Goal: Information Seeking & Learning: Learn about a topic

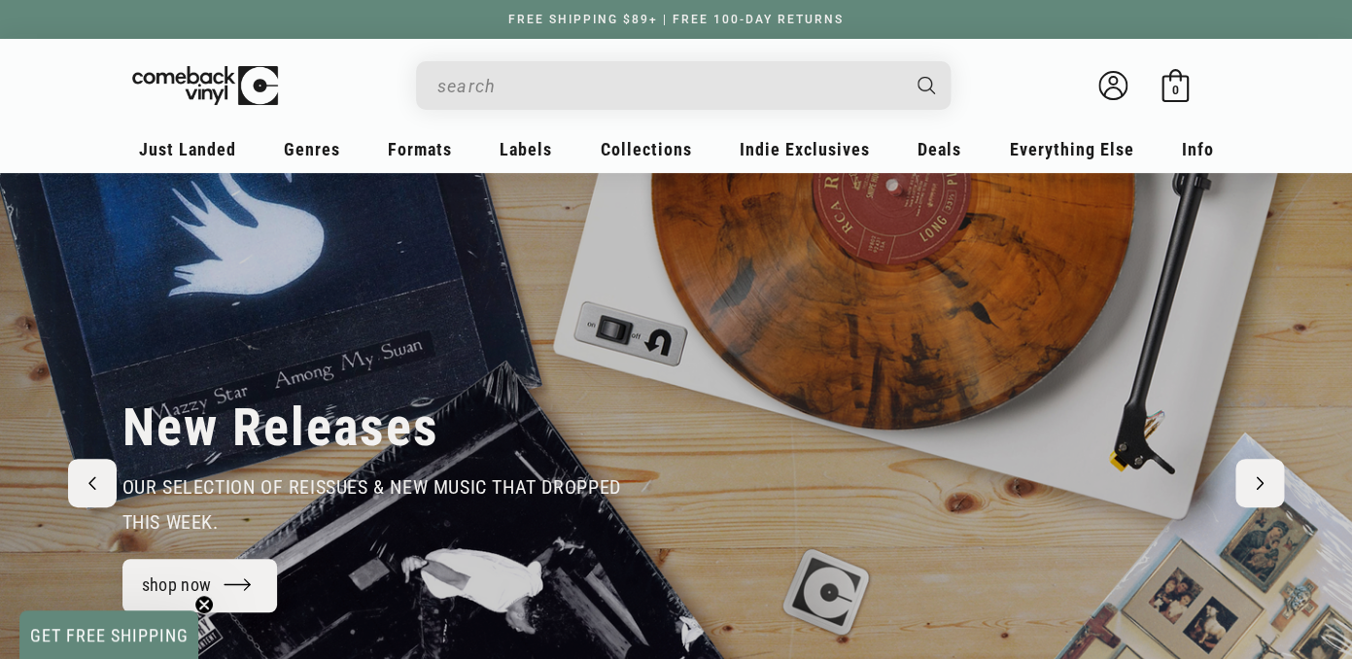
click at [509, 87] on input "When autocomplete results are available use up and down arrows to review and en…" at bounding box center [667, 86] width 461 height 40
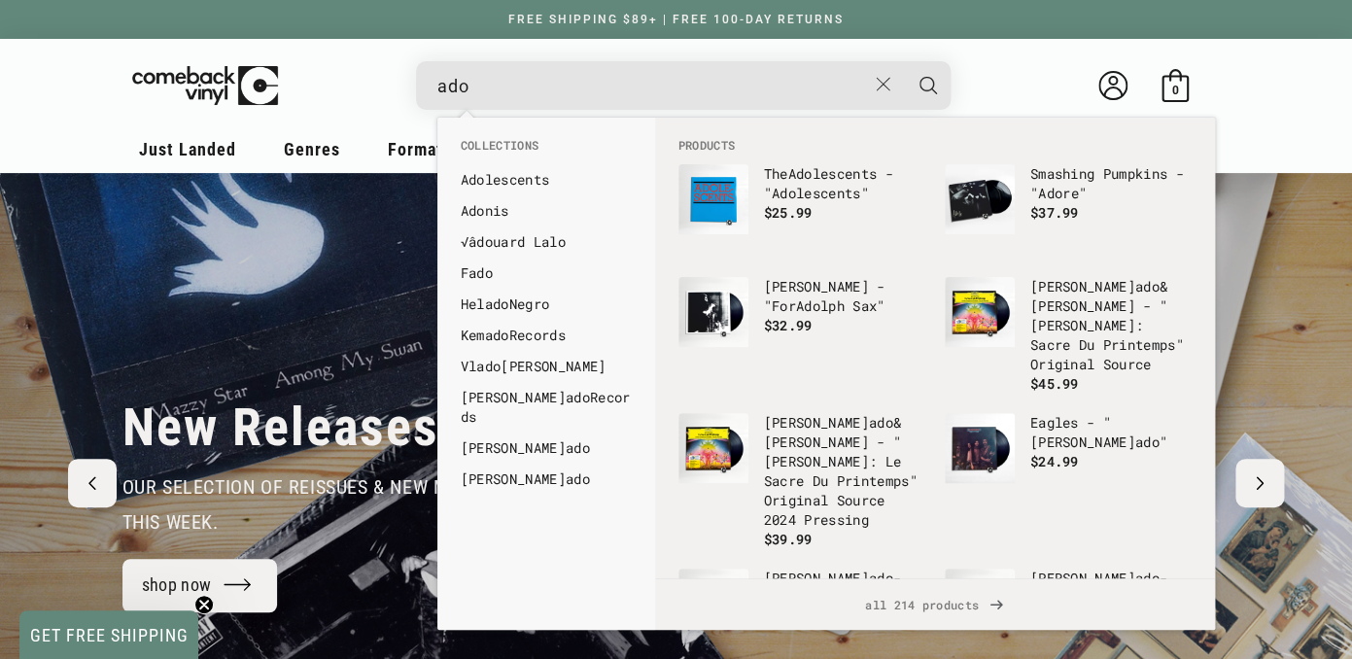
type input "ado"
click at [904, 61] on button "Search" at bounding box center [928, 85] width 49 height 49
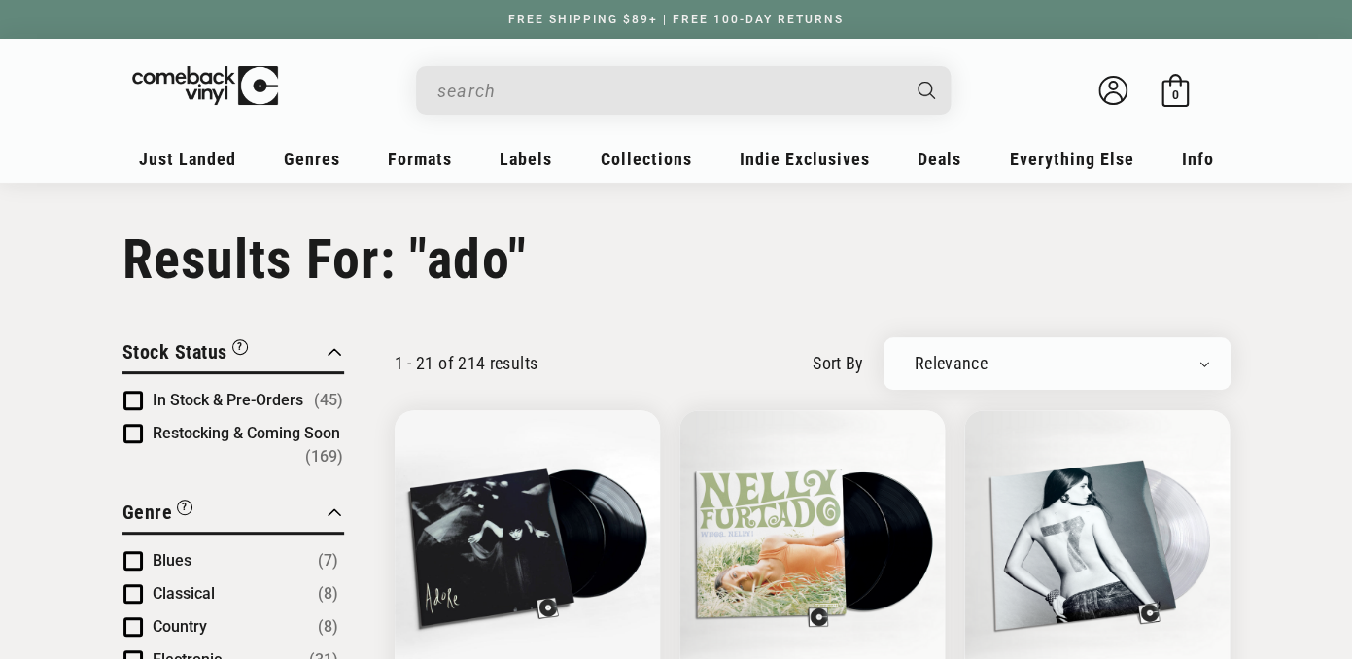
type input "ado"
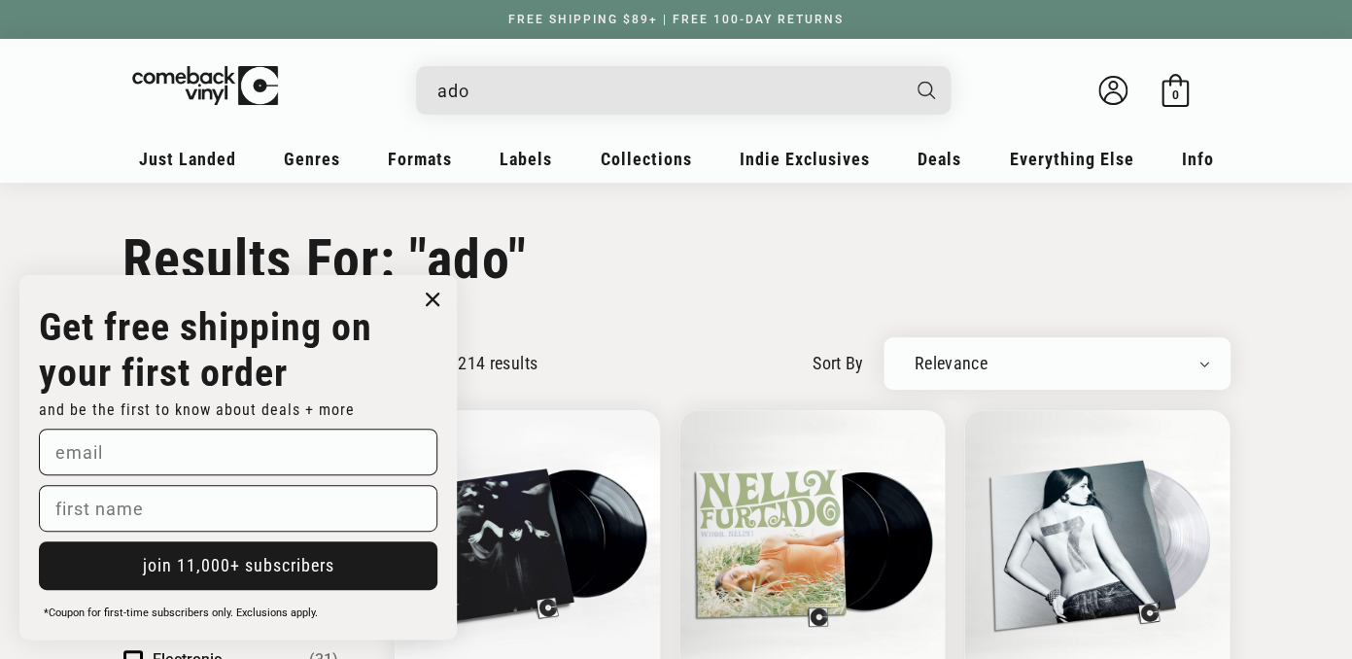
drag, startPoint x: 516, startPoint y: 88, endPoint x: 392, endPoint y: 71, distance: 125.6
click at [437, 71] on input "ado" at bounding box center [667, 91] width 461 height 40
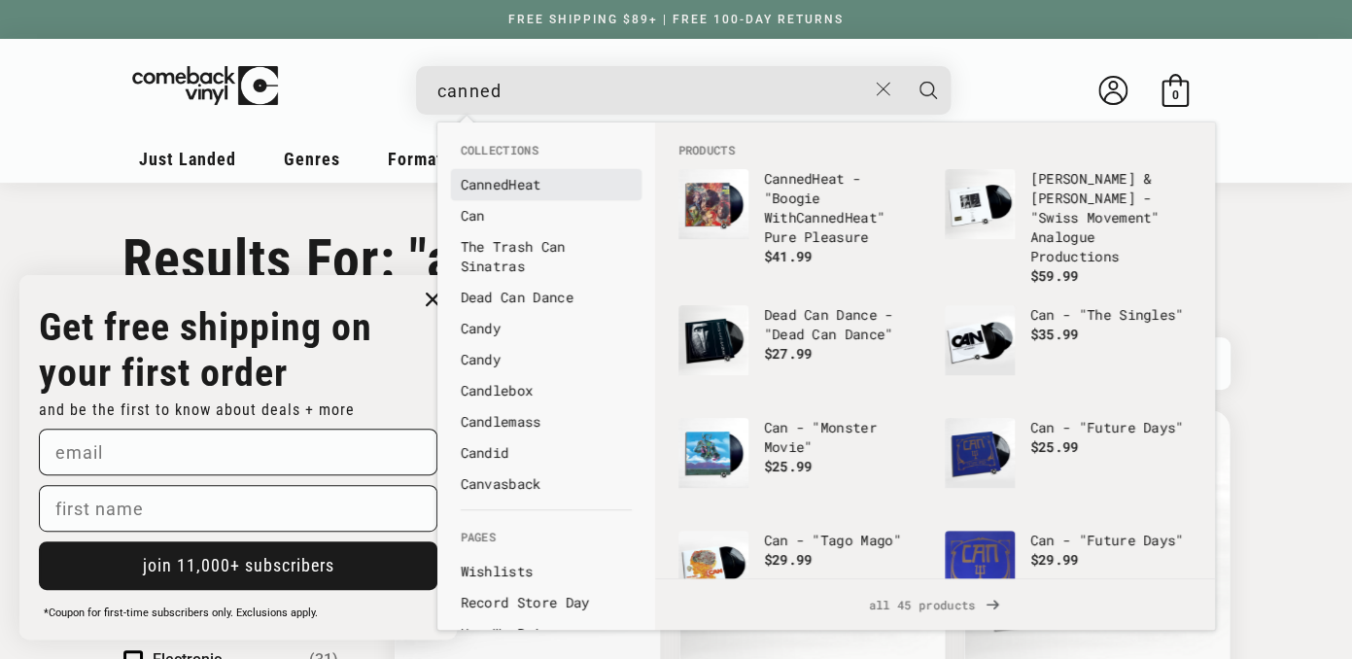
type input "canned"
click at [473, 186] on b "Canned" at bounding box center [485, 184] width 49 height 18
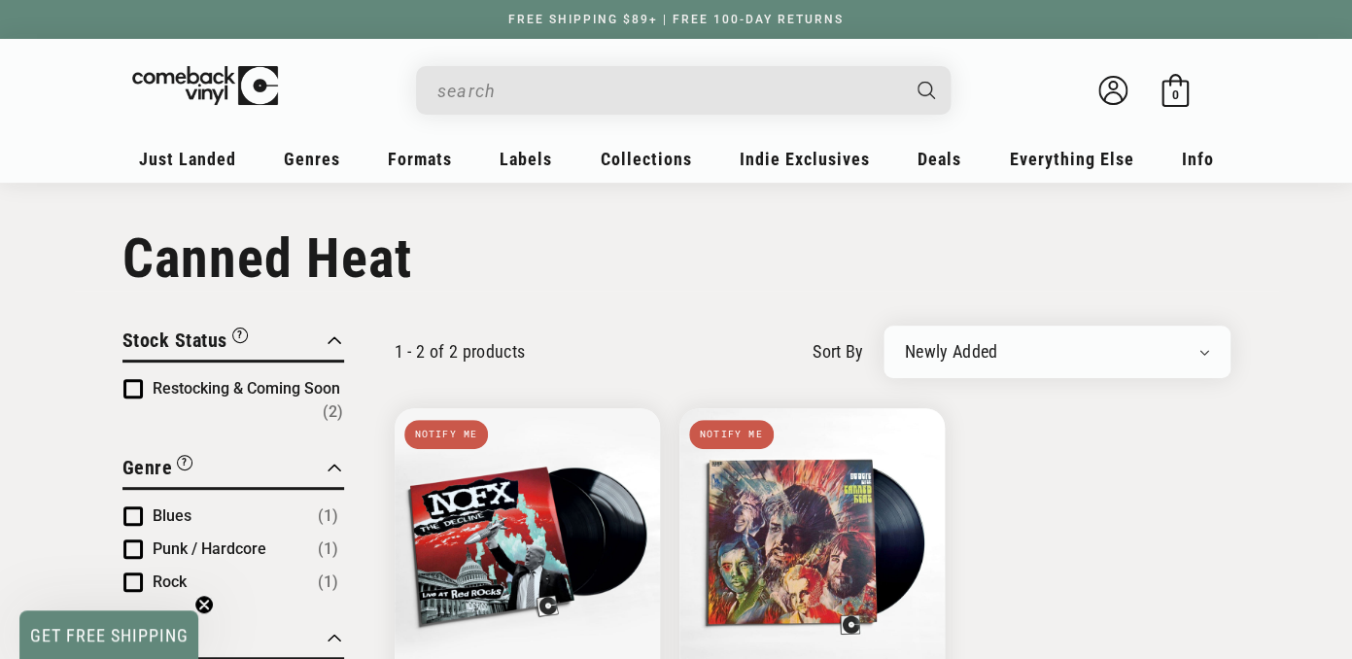
click at [1114, 470] on ul "The Decline Live At Red Rocks Notify me NOFX The Decline Live At Red Rocks Punk…" at bounding box center [813, 620] width 836 height 424
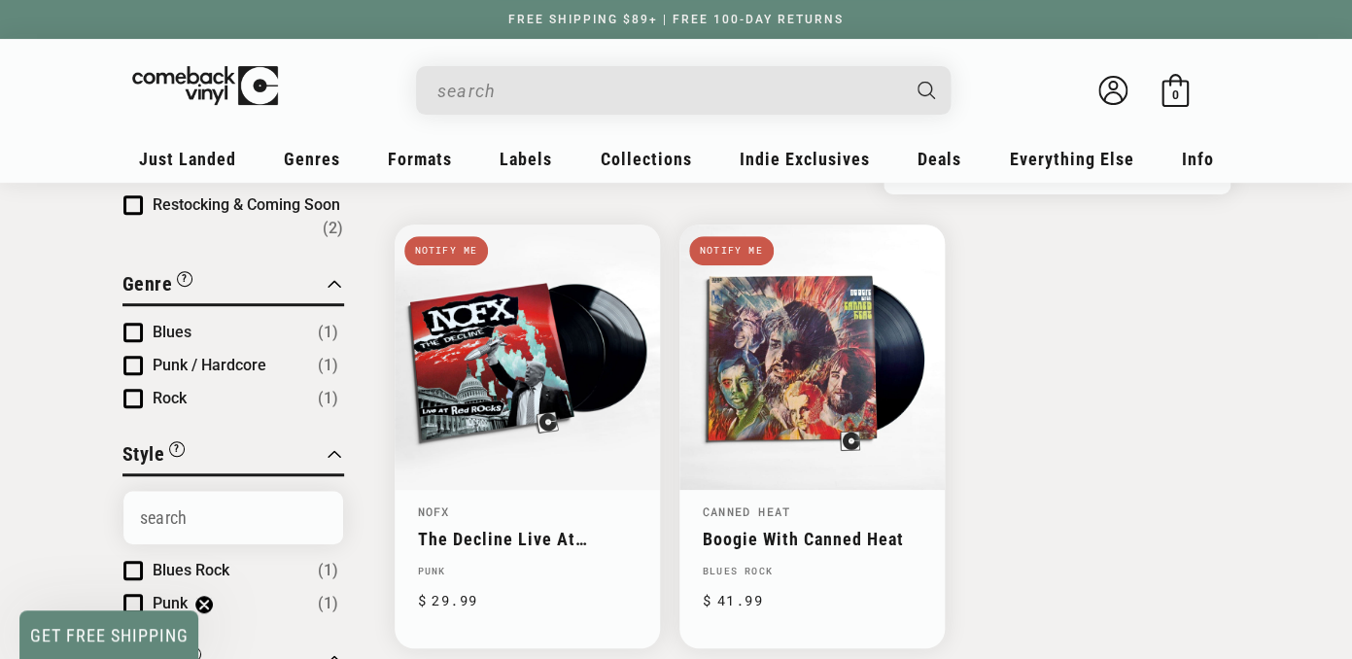
scroll to position [198, 0]
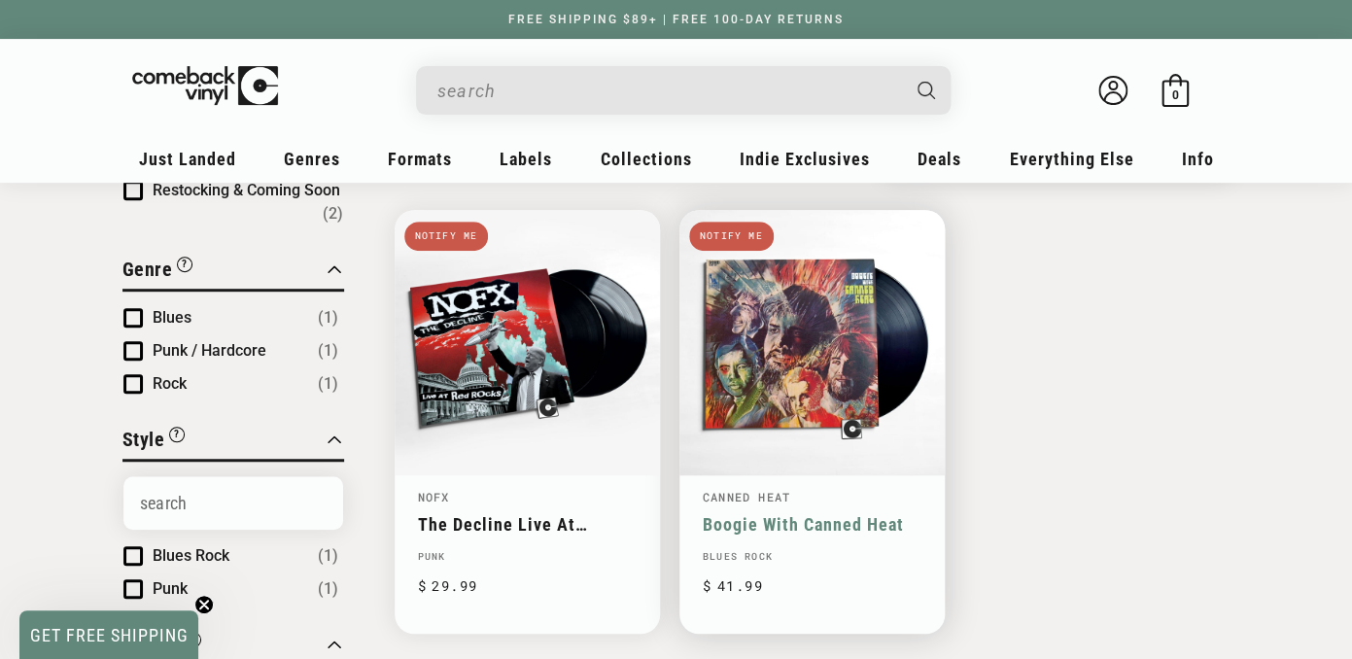
click at [813, 529] on link "Boogie With Canned Heat" at bounding box center [812, 524] width 219 height 20
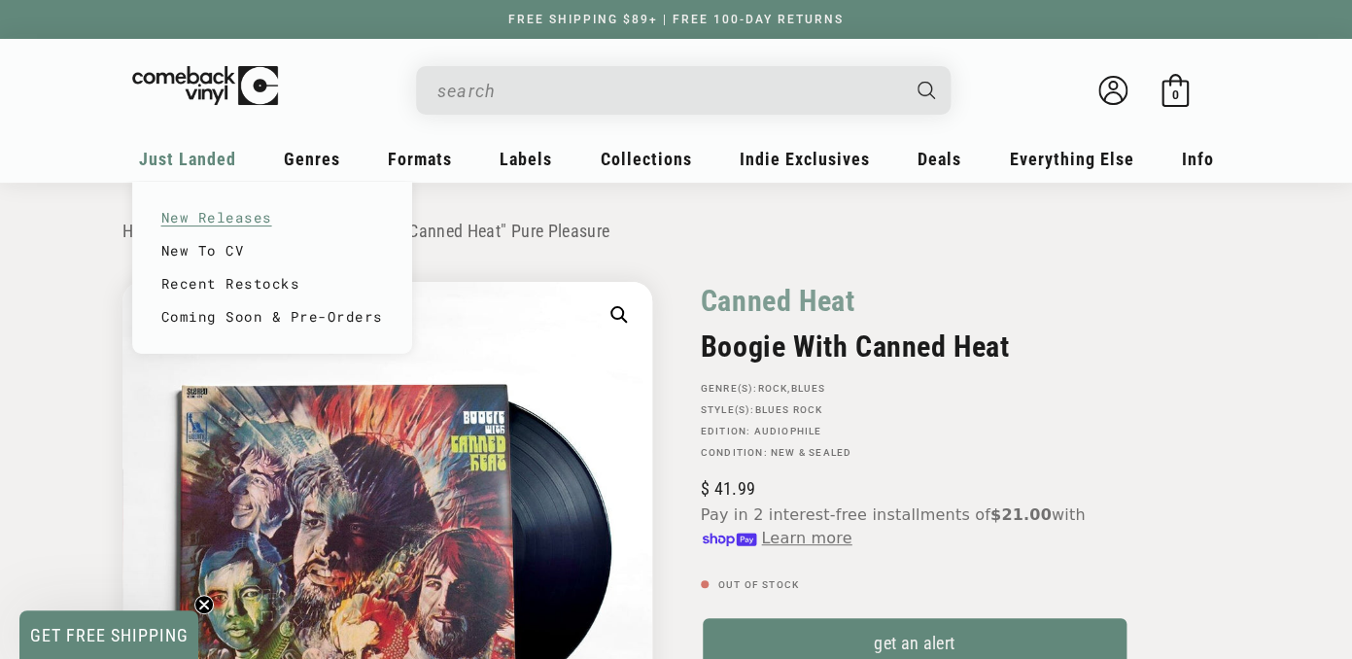
click at [219, 213] on link "New Releases" at bounding box center [272, 217] width 222 height 33
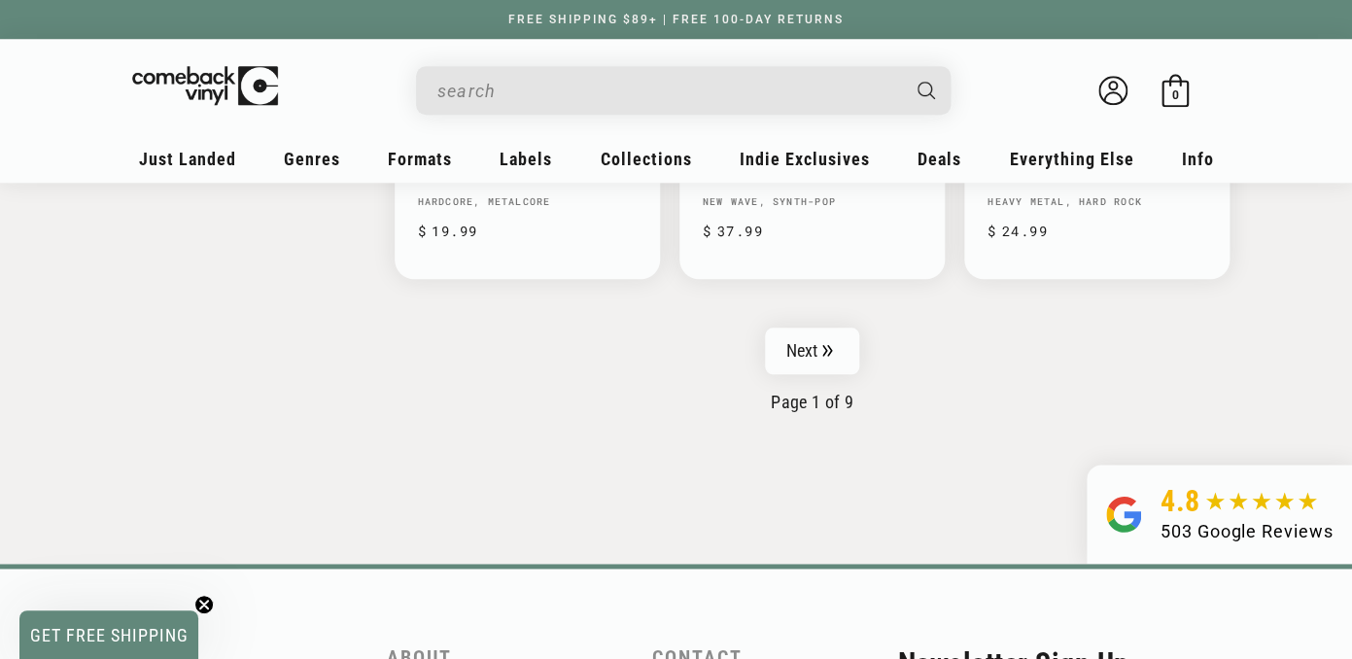
scroll to position [3344, 0]
click at [803, 349] on link "Next" at bounding box center [812, 350] width 95 height 47
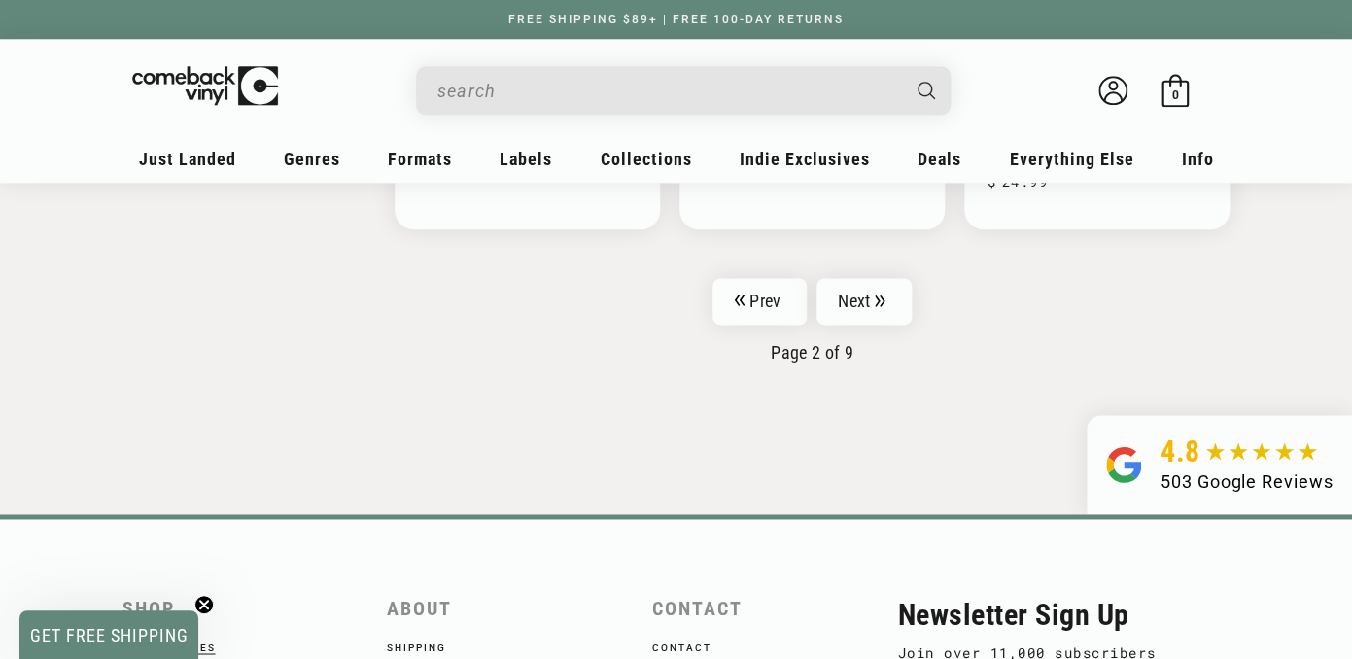
scroll to position [3467, 0]
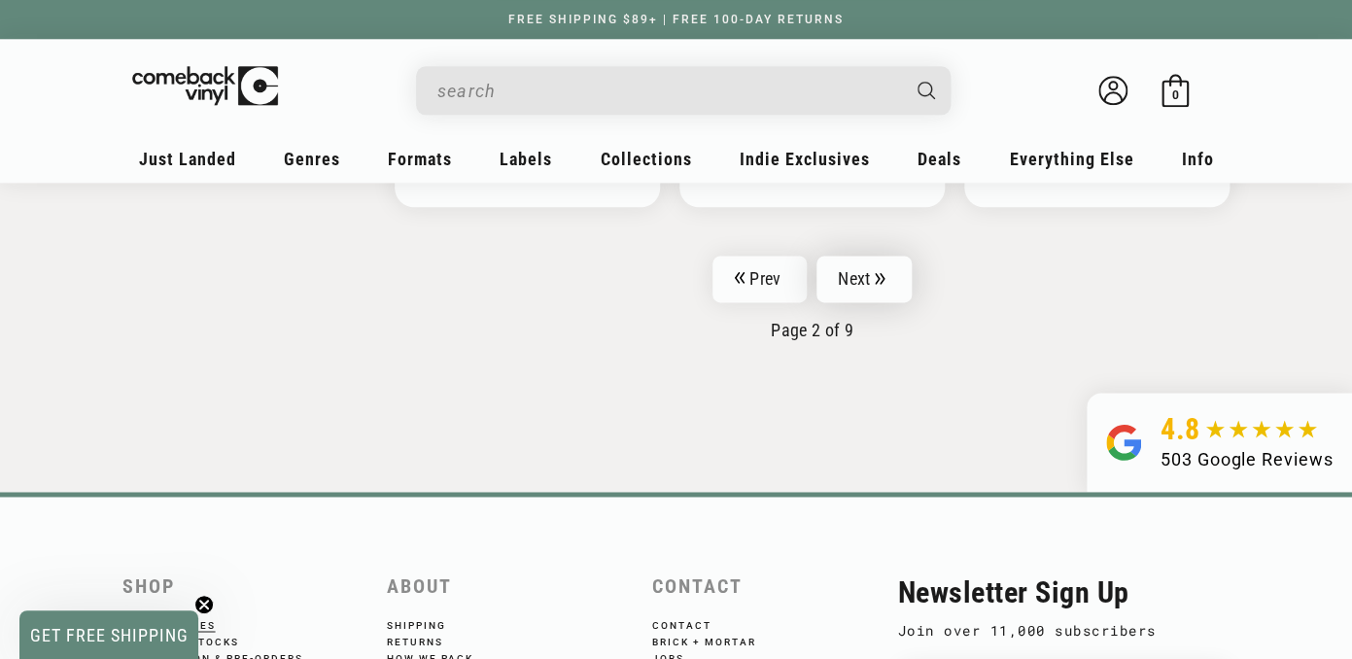
click at [863, 263] on link "Next" at bounding box center [864, 279] width 95 height 47
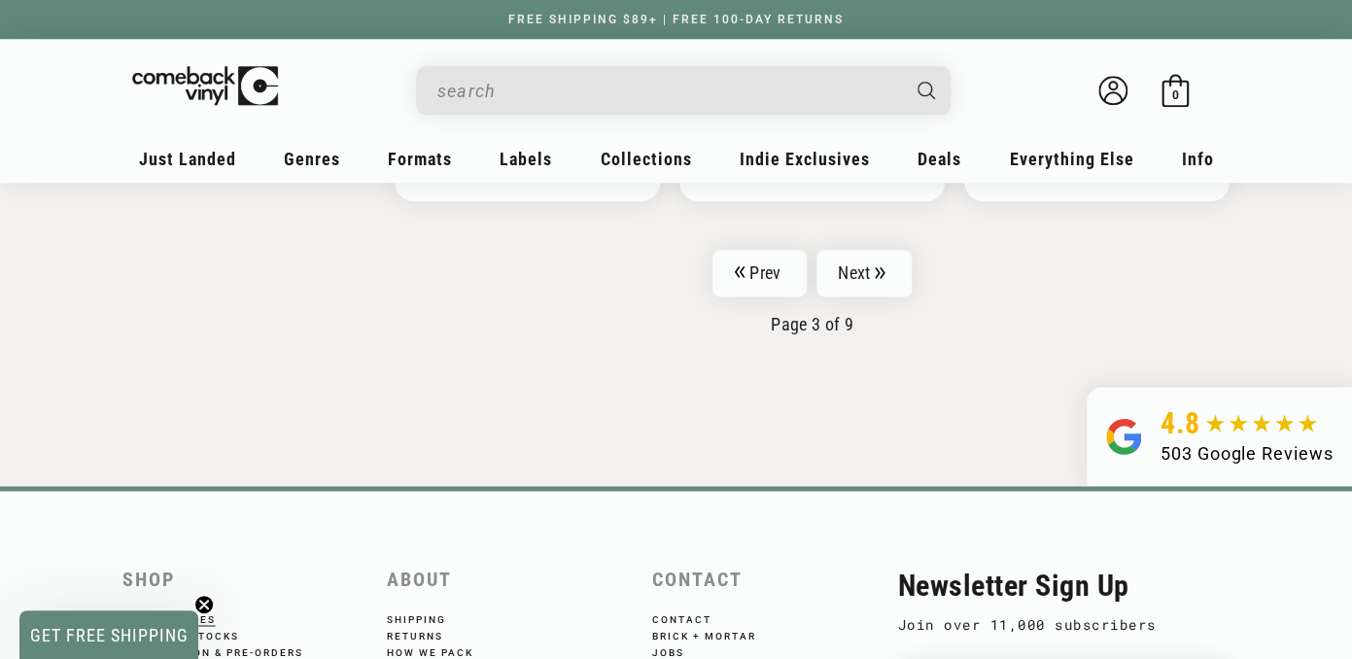
scroll to position [3435, 0]
click at [855, 254] on link "Next" at bounding box center [864, 272] width 95 height 47
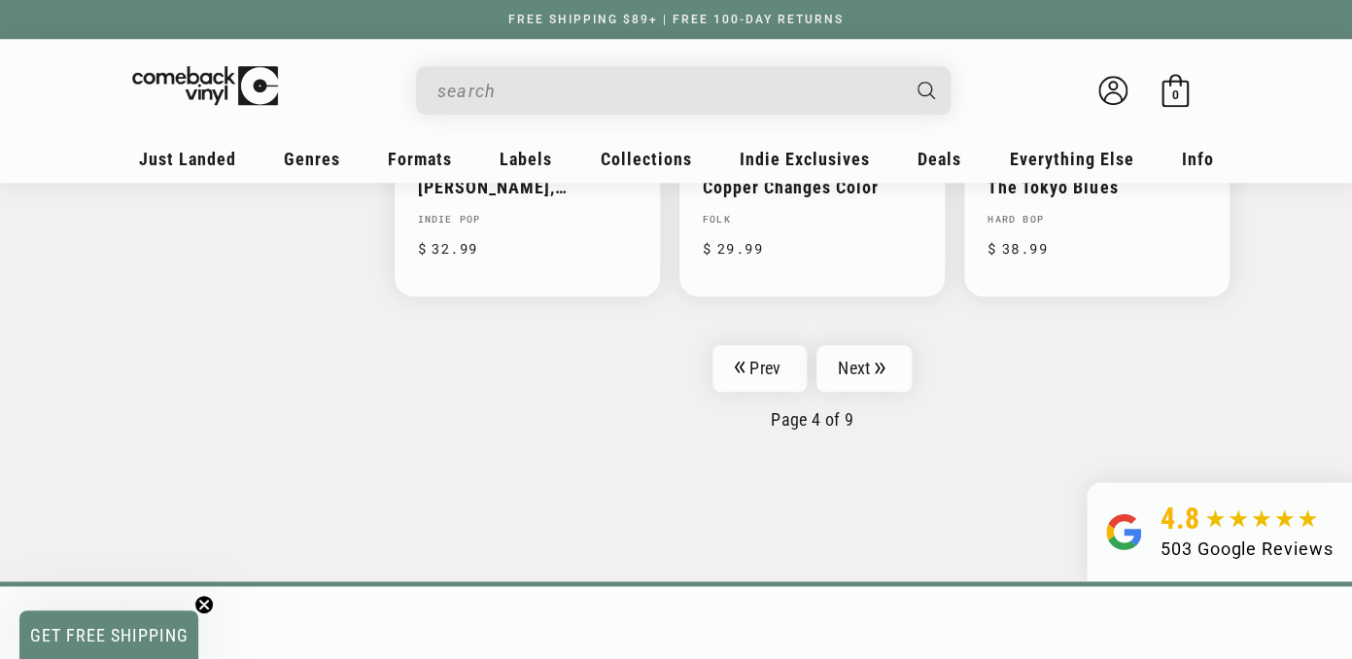
scroll to position [3303, 0]
click at [866, 368] on link "Next" at bounding box center [864, 367] width 95 height 47
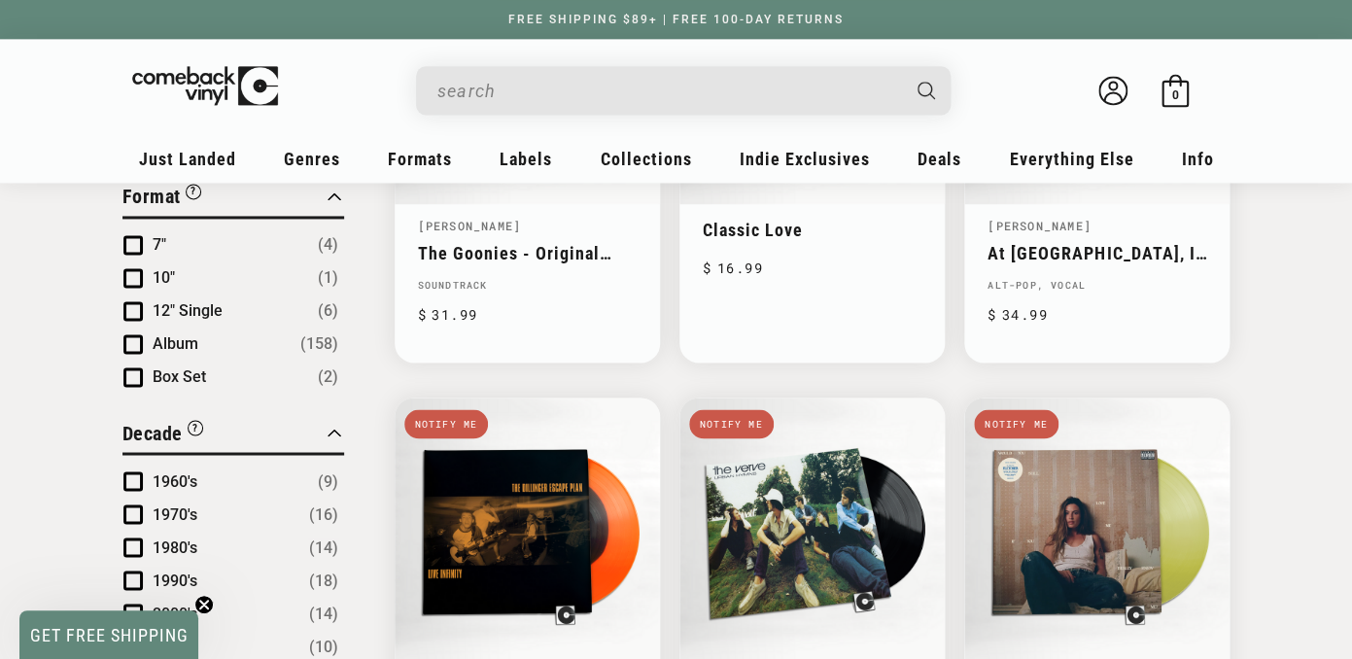
scroll to position [943, 0]
